Goal: Task Accomplishment & Management: Manage account settings

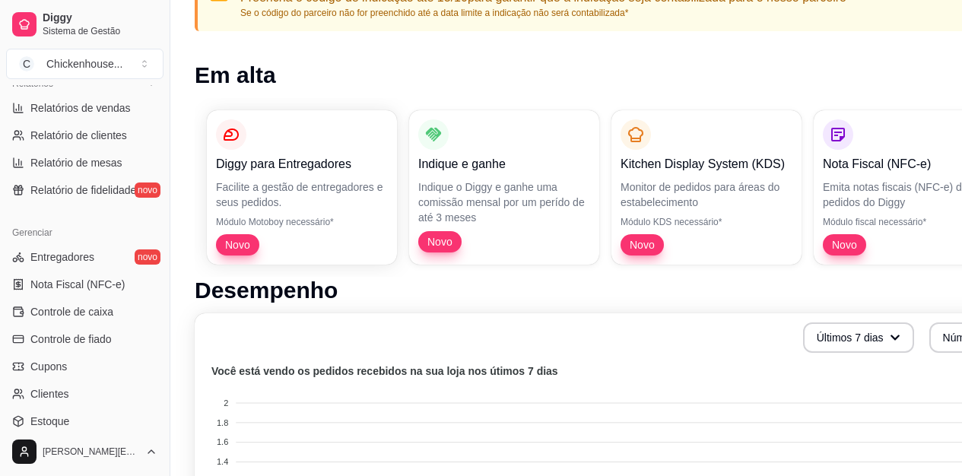
scroll to position [533, 0]
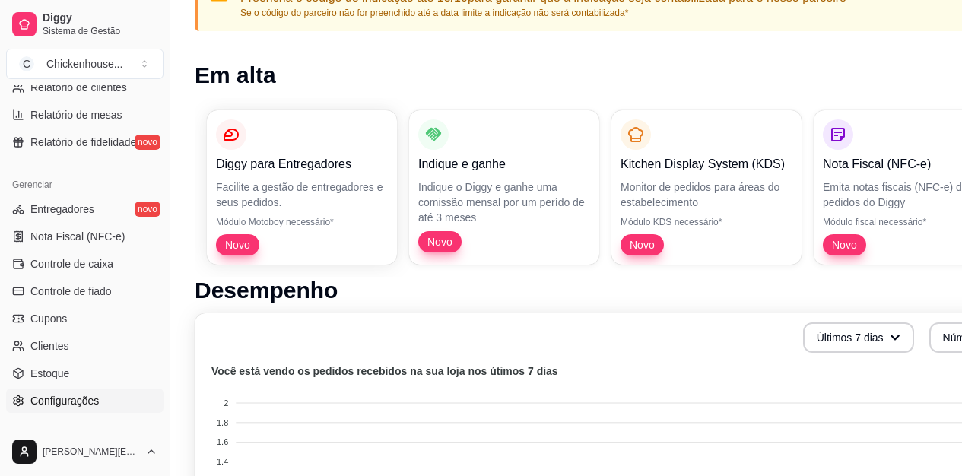
click at [106, 402] on link "Configurações" at bounding box center [84, 401] width 157 height 24
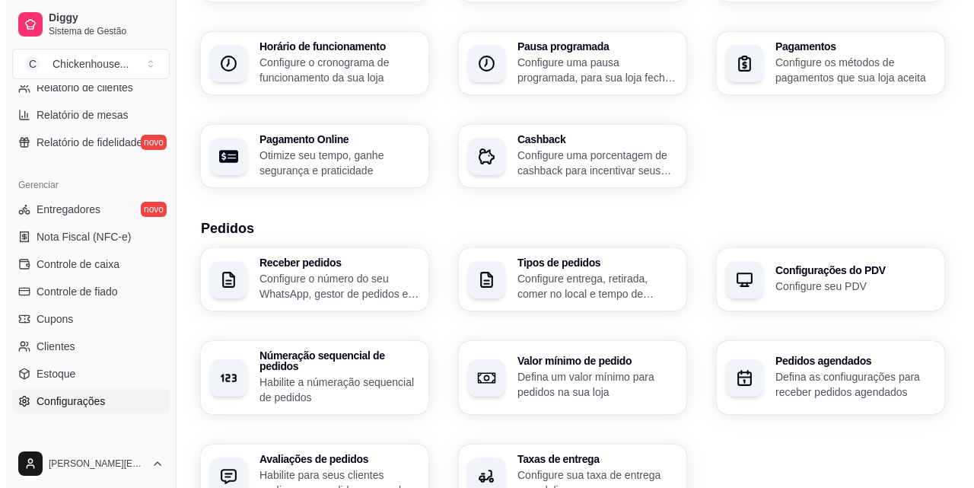
scroll to position [228, 0]
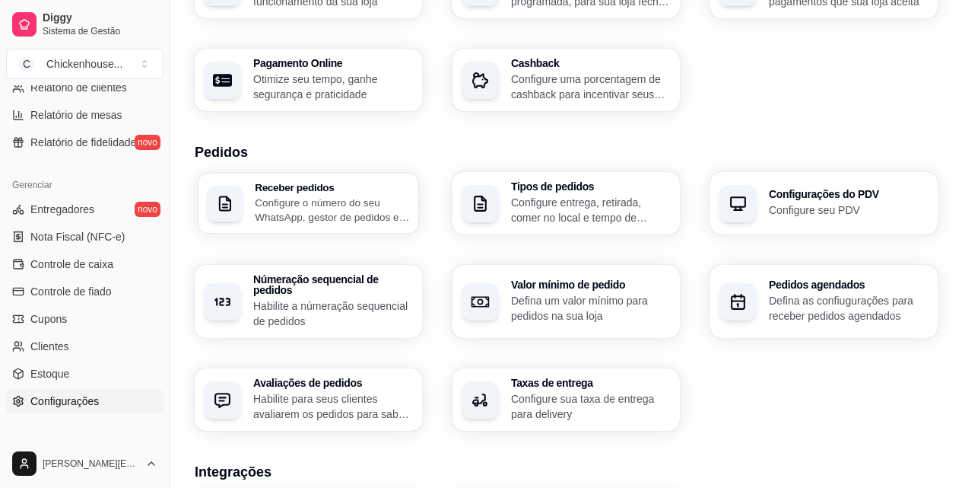
click at [281, 193] on div "Receber pedidos Configure o número do seu WhatsApp, gestor de pedidos e outros" at bounding box center [332, 203] width 155 height 43
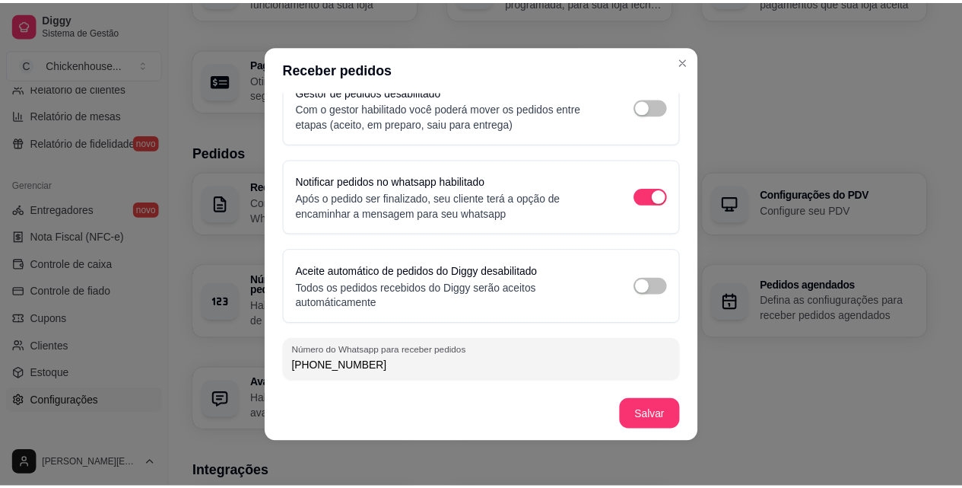
scroll to position [3, 0]
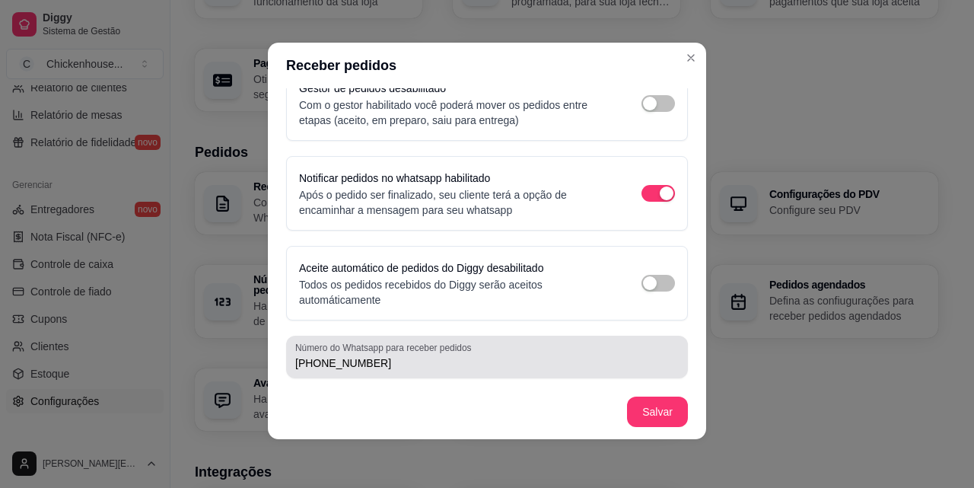
click at [375, 361] on input "[PHONE_NUMBER]" at bounding box center [486, 362] width 383 height 15
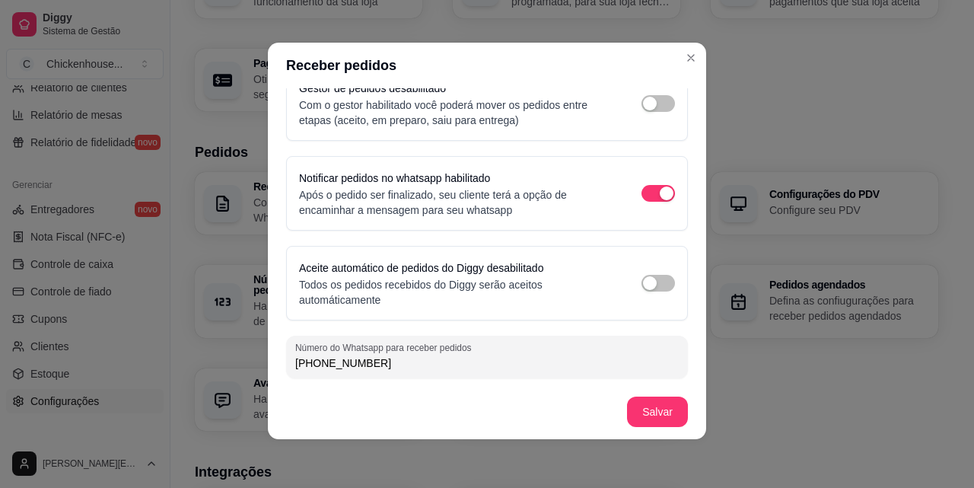
type input "[PHONE_NUMBER]"
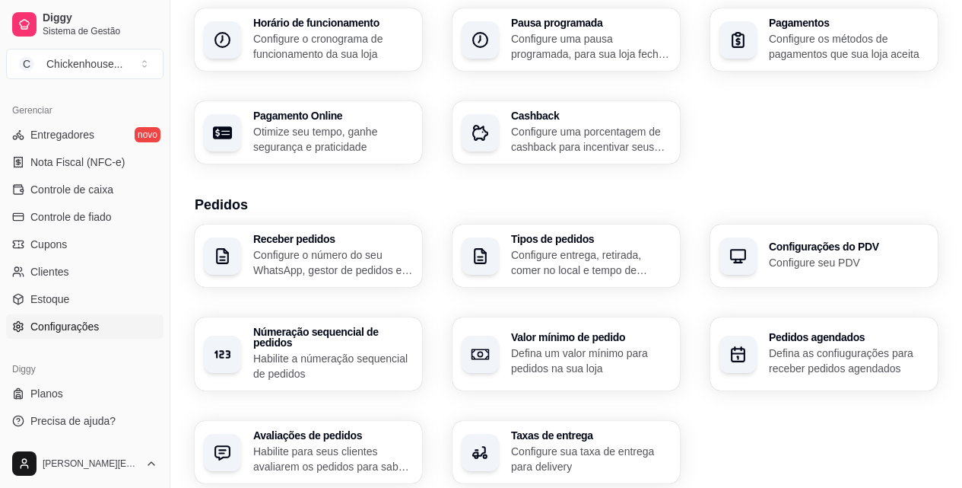
scroll to position [152, 0]
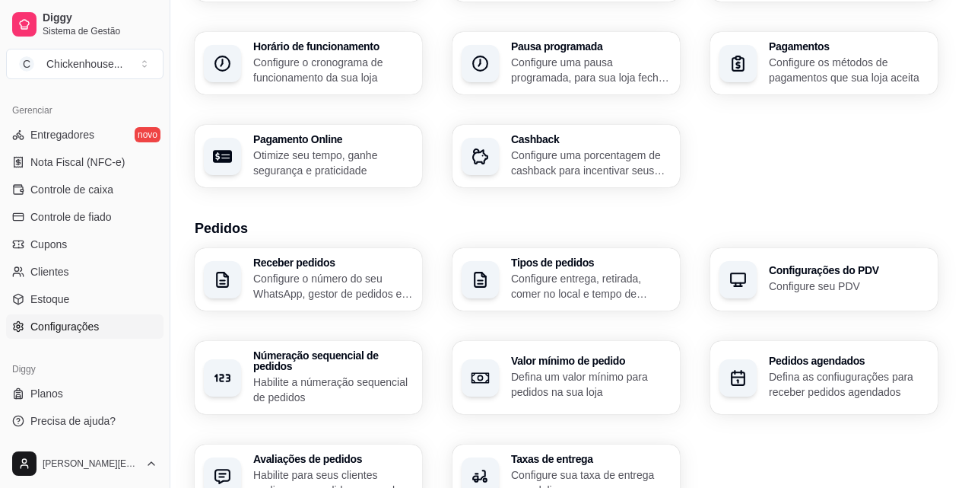
click at [48, 327] on span "Configurações" at bounding box center [64, 326] width 68 height 15
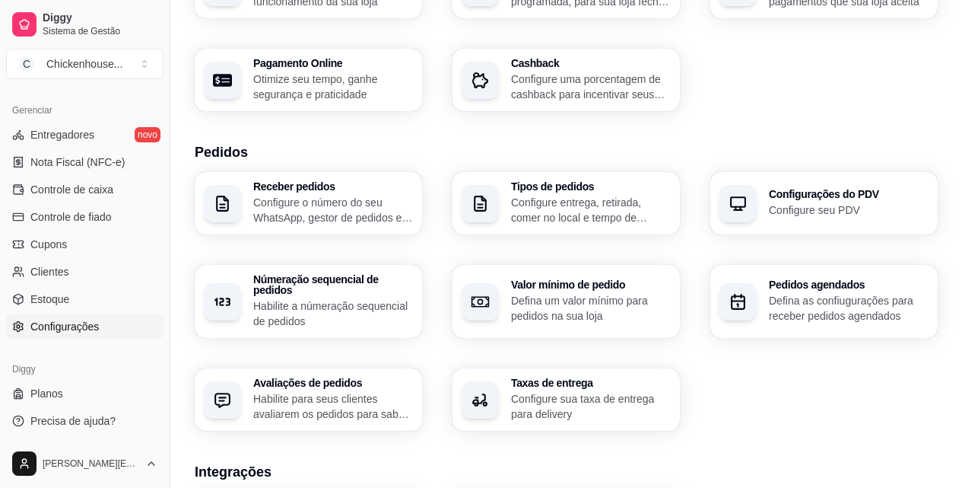
scroll to position [304, 0]
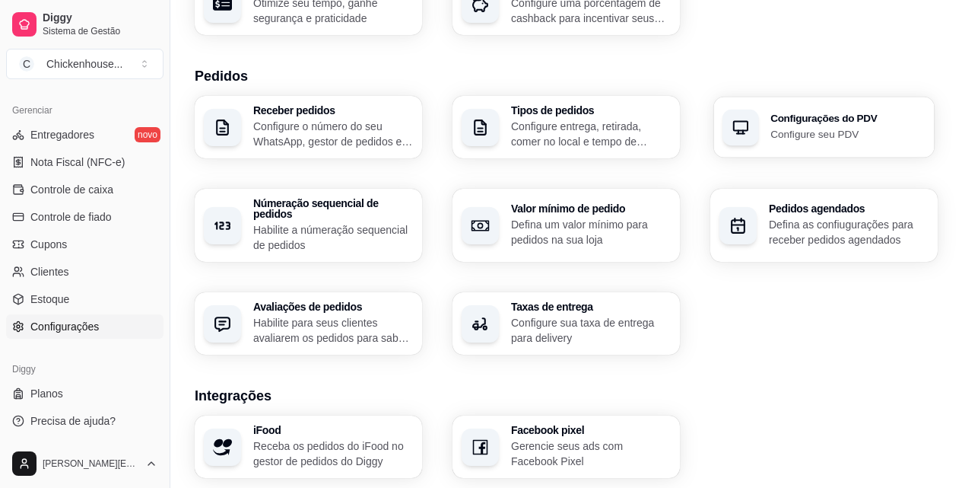
click at [810, 121] on h3 "Configurações do PDV" at bounding box center [848, 118] width 155 height 11
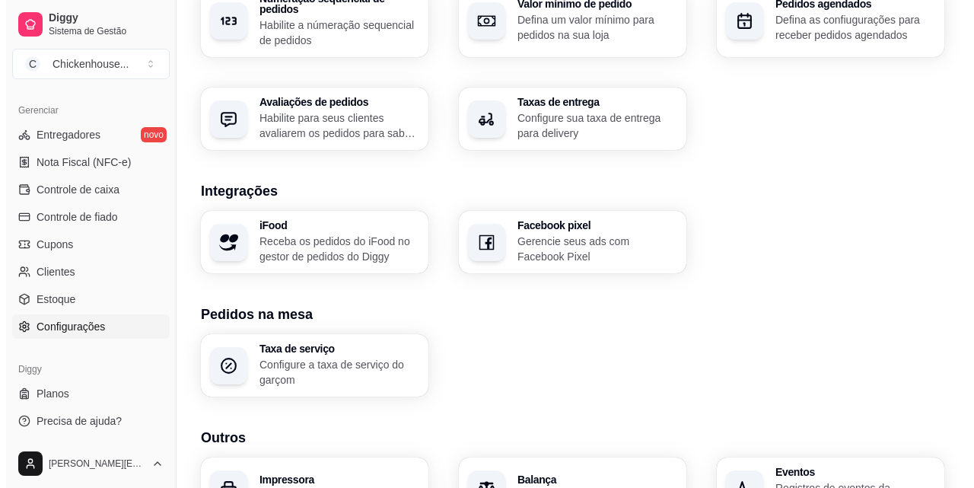
scroll to position [592, 0]
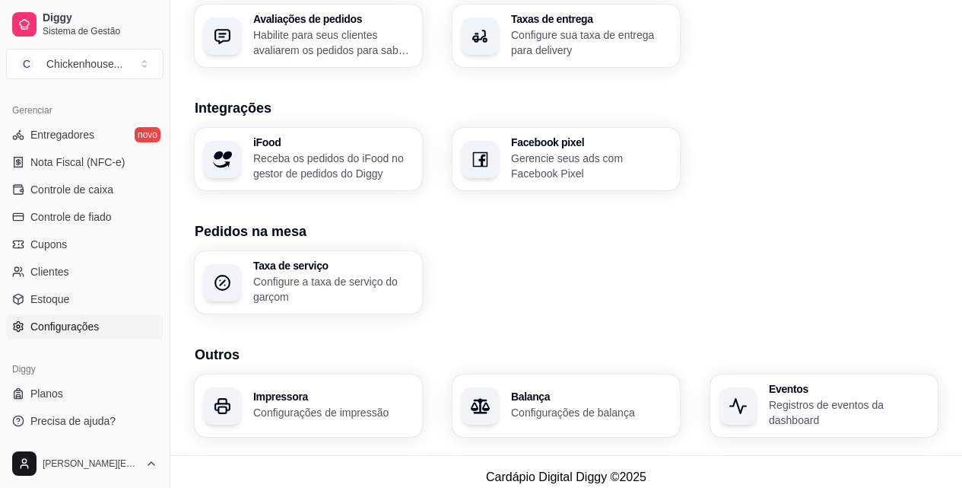
click at [291, 391] on h3 "Impressora" at bounding box center [333, 396] width 160 height 11
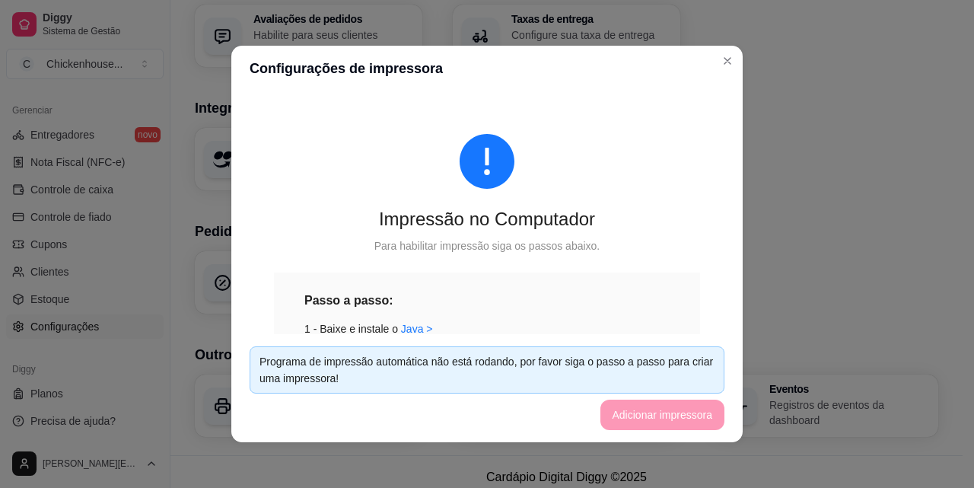
scroll to position [152, 0]
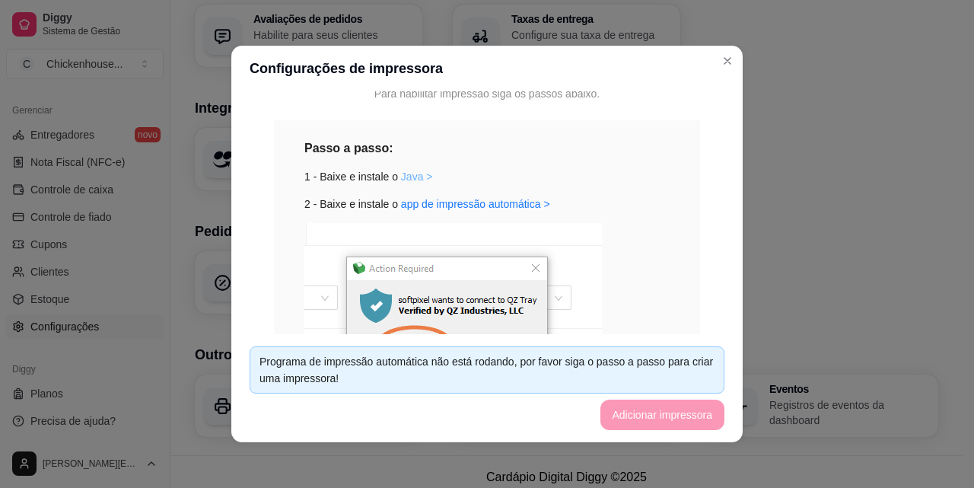
click at [405, 177] on link "Java >" at bounding box center [417, 176] width 32 height 12
click at [475, 205] on link "app de impressão automática >" at bounding box center [475, 204] width 149 height 12
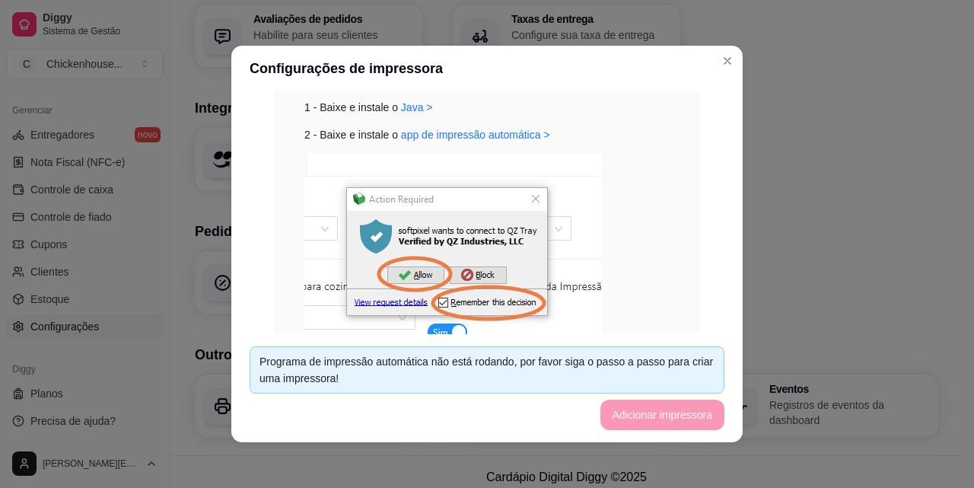
scroll to position [307, 0]
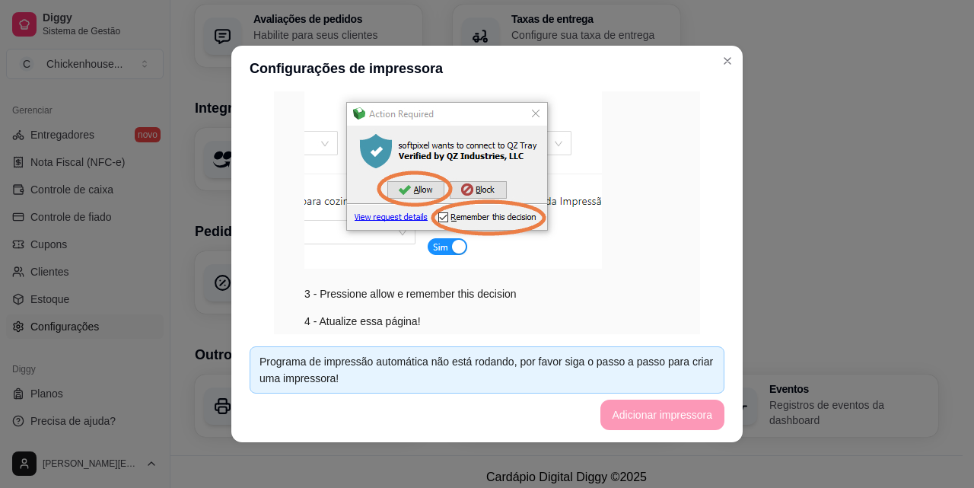
click at [654, 407] on footer "Programa de impressão automática não está rodando, por favor siga o passo a pas…" at bounding box center [486, 388] width 511 height 108
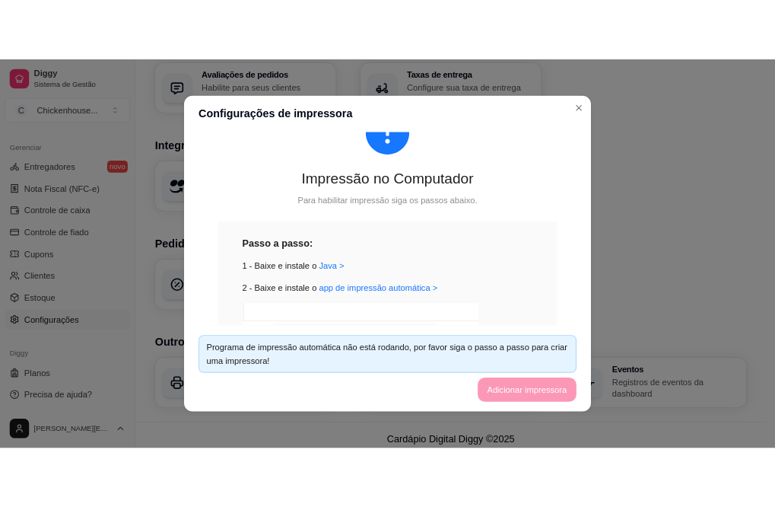
scroll to position [0, 0]
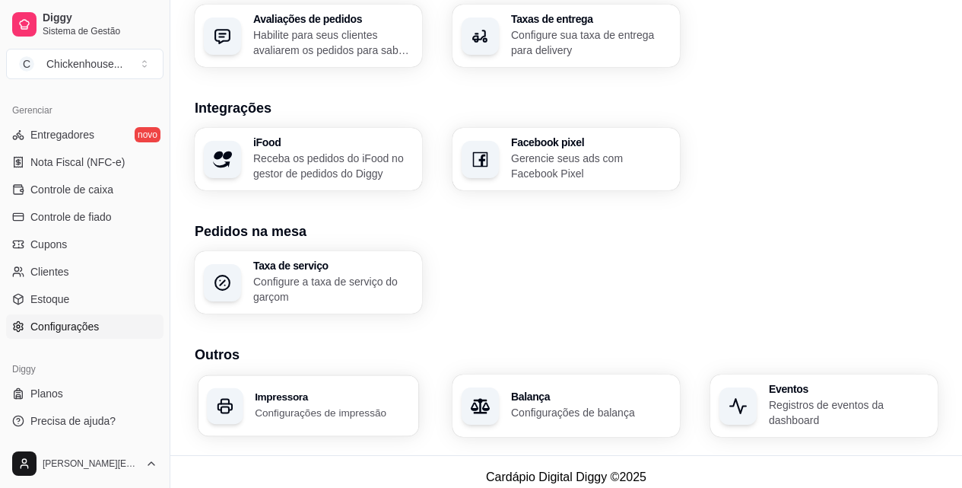
click at [293, 392] on h3 "Impressora" at bounding box center [332, 397] width 155 height 11
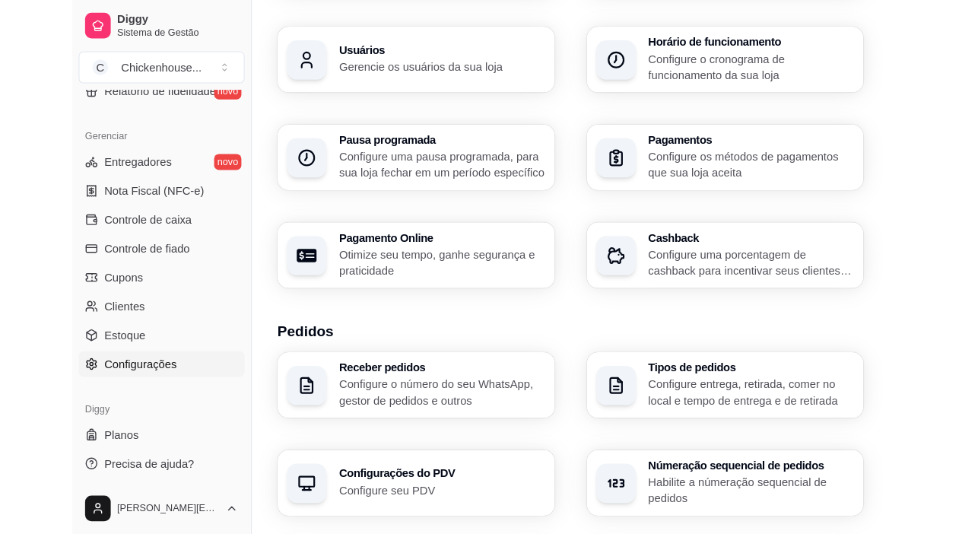
scroll to position [561, 0]
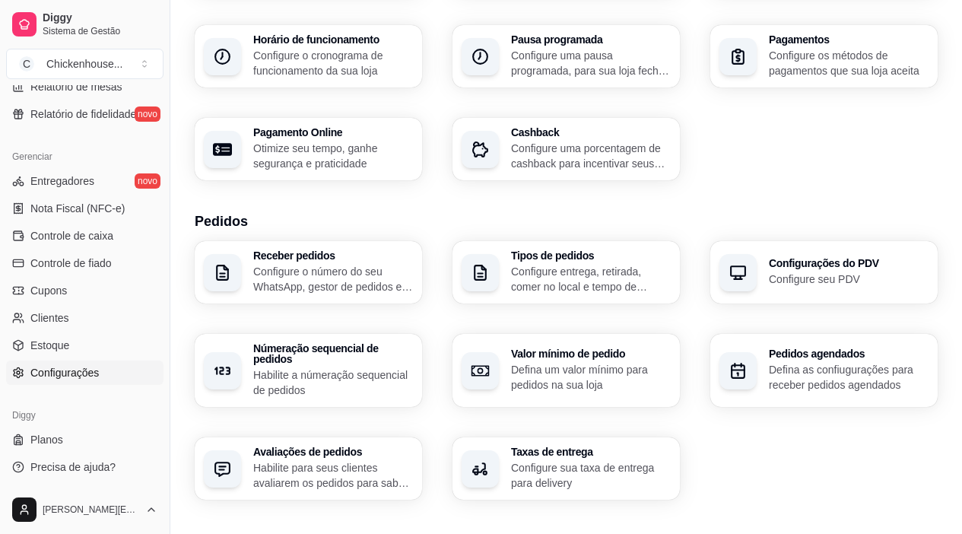
click at [816, 161] on div "Informações da loja Principais informações da sua loja como endereço, nome e ma…" at bounding box center [566, 56] width 743 height 248
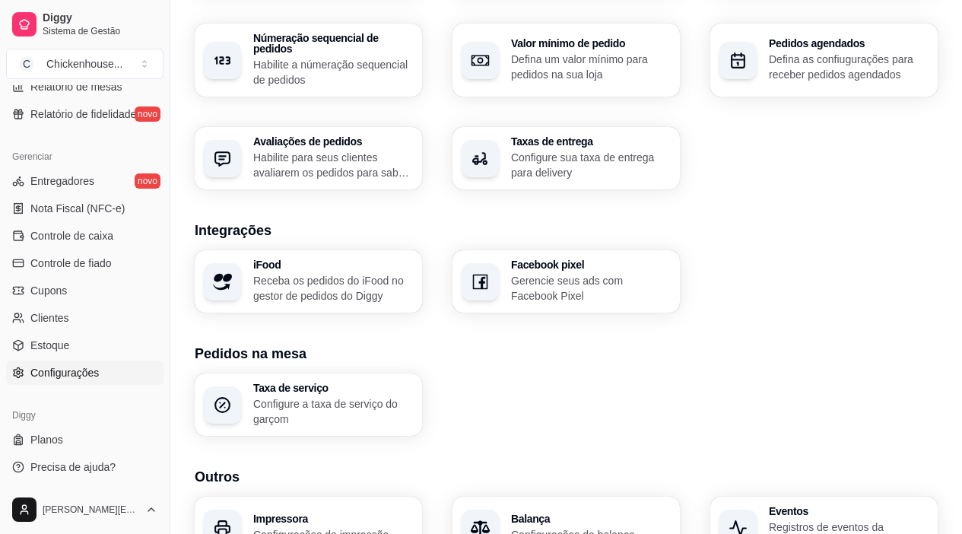
scroll to position [545, 0]
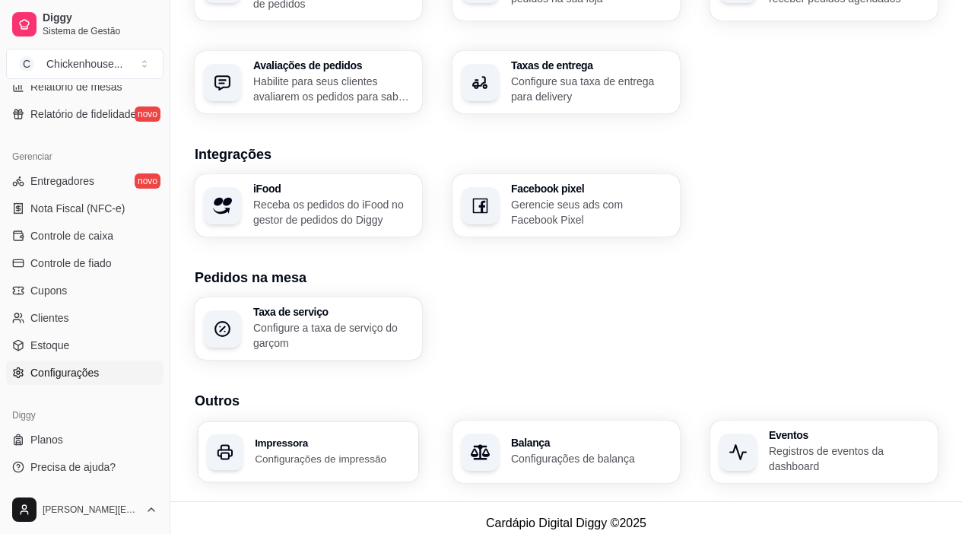
click at [266, 438] on h3 "Impressora" at bounding box center [332, 443] width 155 height 11
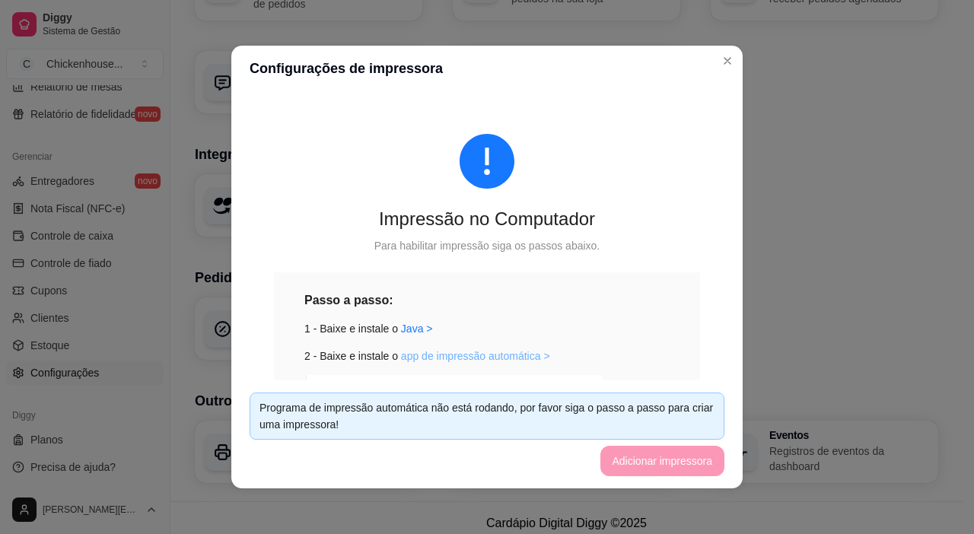
click at [463, 357] on link "app de impressão automática >" at bounding box center [475, 356] width 149 height 12
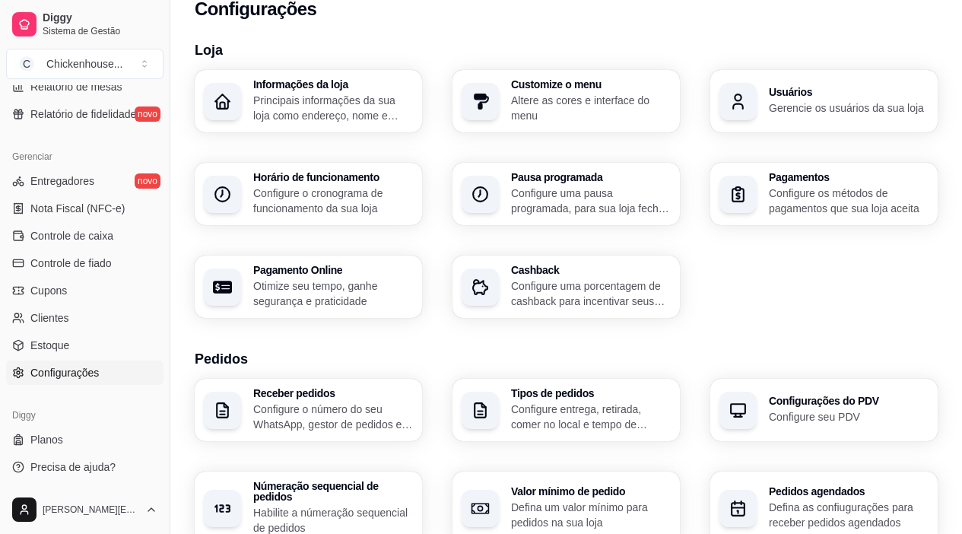
scroll to position [13, 0]
